Goal: Task Accomplishment & Management: Manage account settings

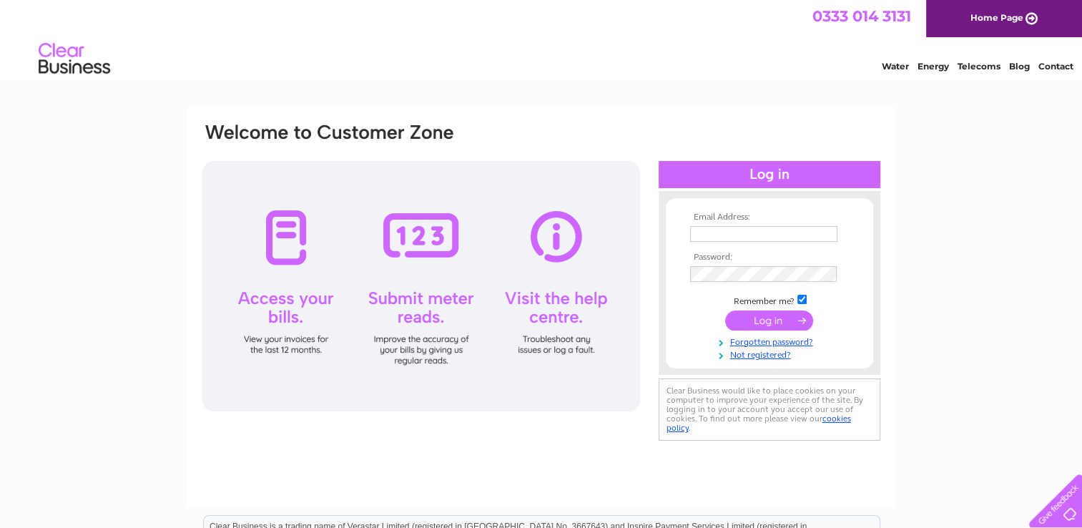
type input "[DOMAIN_NAME][EMAIL_ADDRESS][DOMAIN_NAME]"
click at [759, 322] on input "submit" at bounding box center [769, 320] width 88 height 20
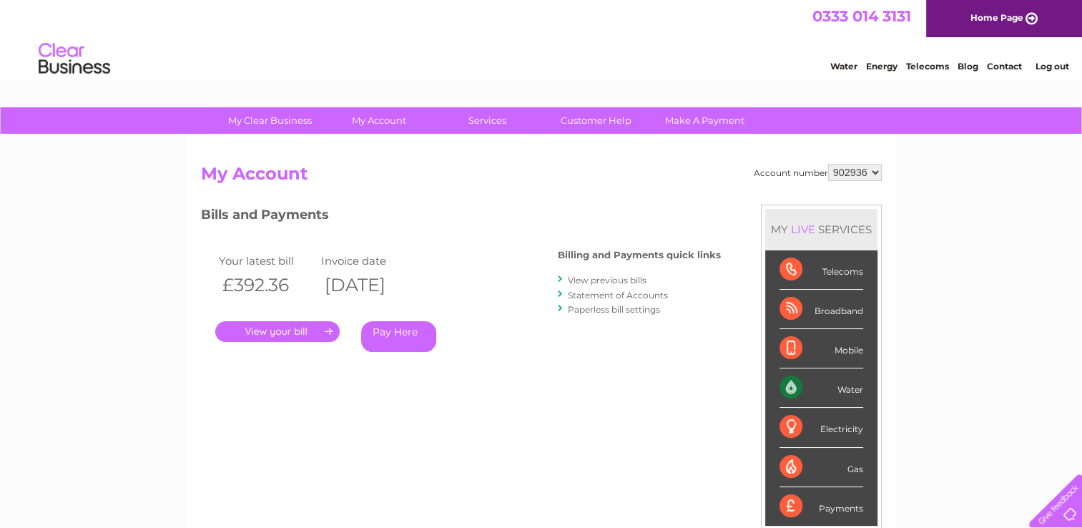
click at [1047, 65] on link "Log out" at bounding box center [1051, 66] width 34 height 11
